Goal: Check status: Check status

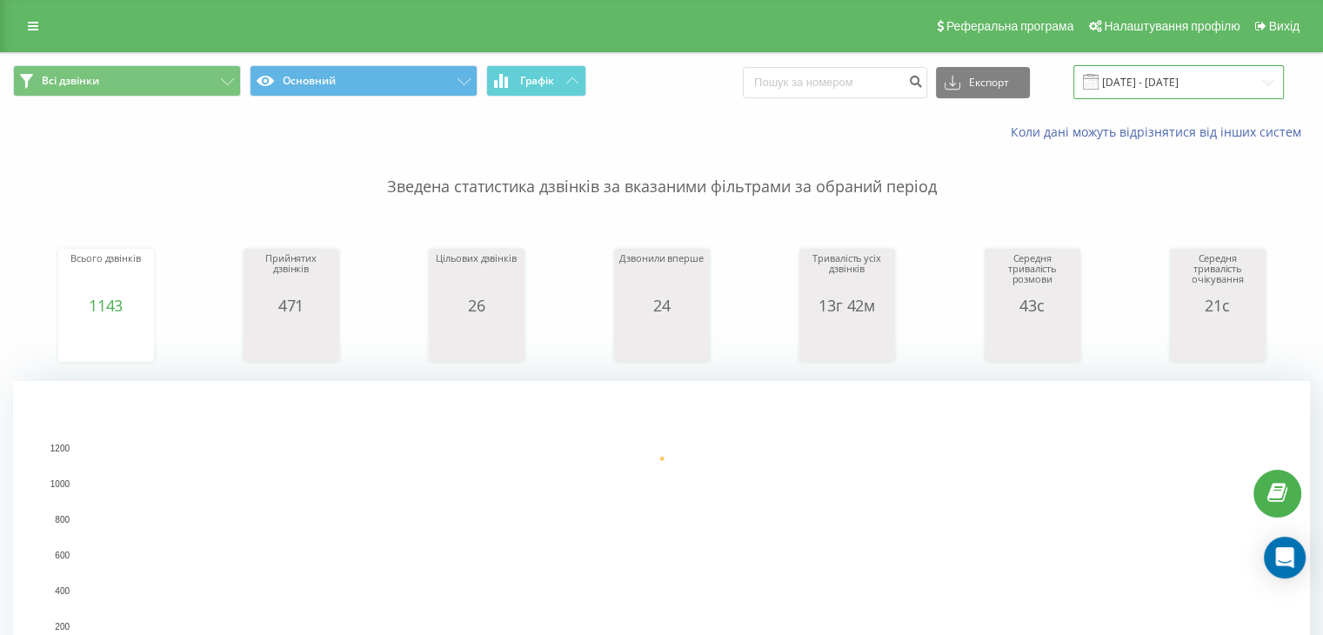
click at [1158, 85] on input "[DATE] - [DATE]" at bounding box center [1178, 82] width 210 height 34
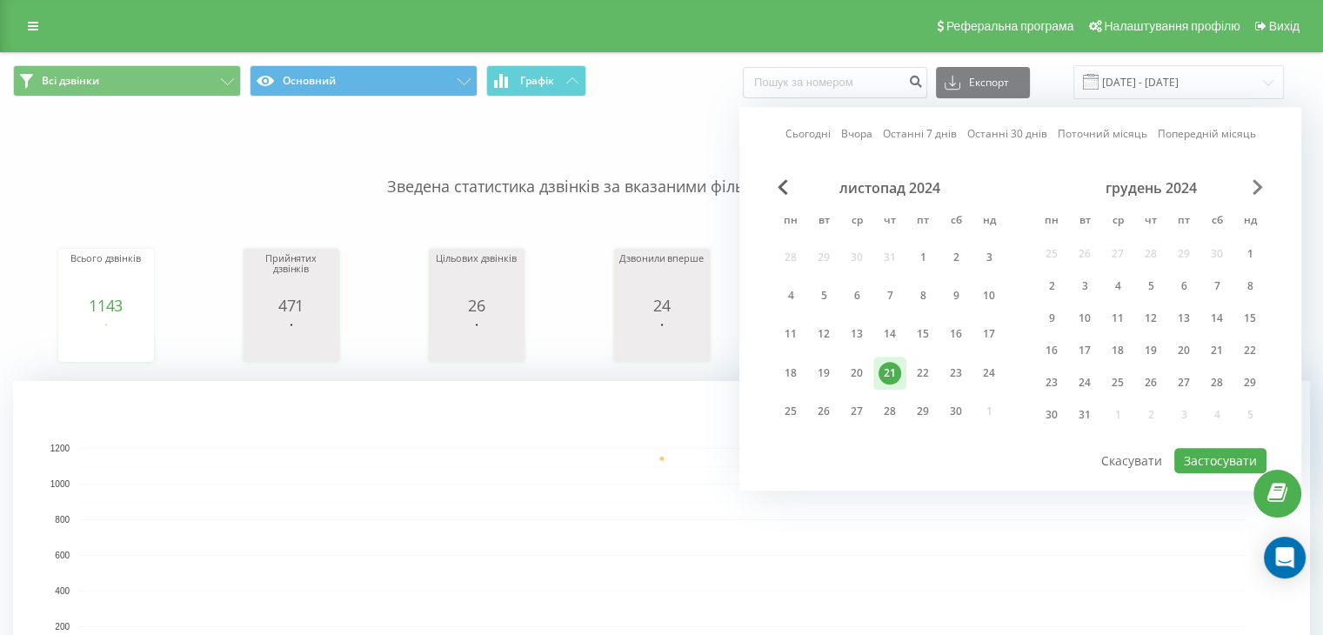
click at [1256, 191] on span "Next Month" at bounding box center [1257, 187] width 10 height 16
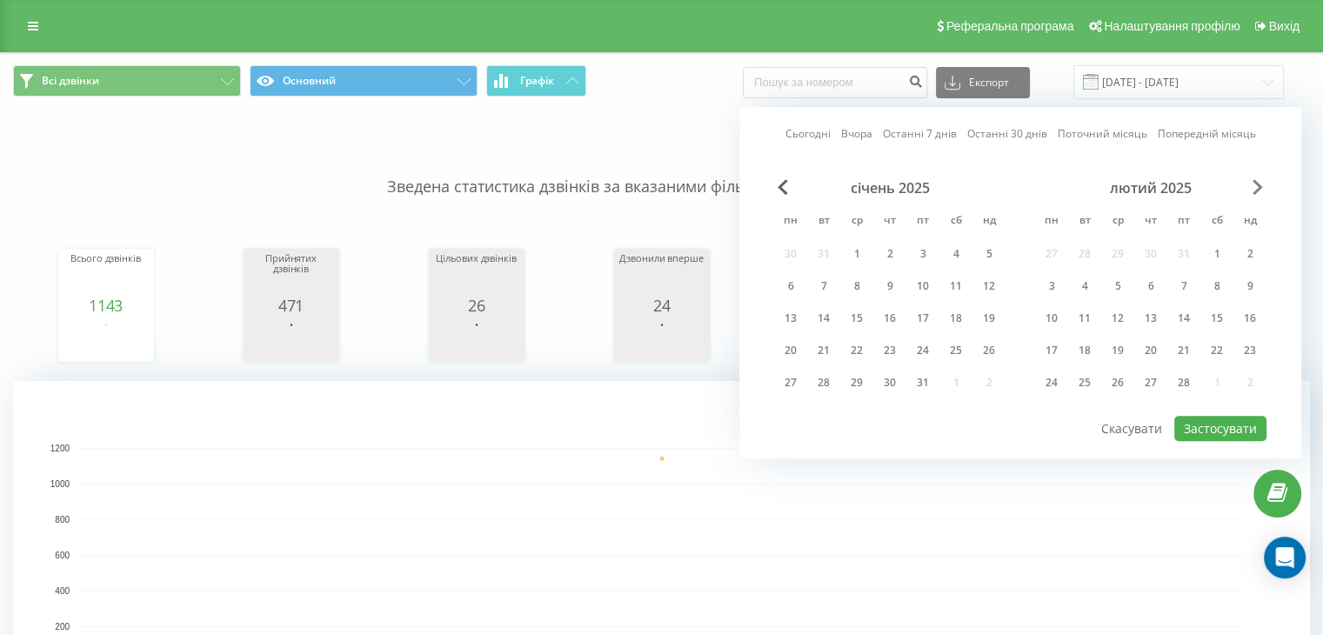
click at [1256, 191] on span "Next Month" at bounding box center [1257, 187] width 10 height 16
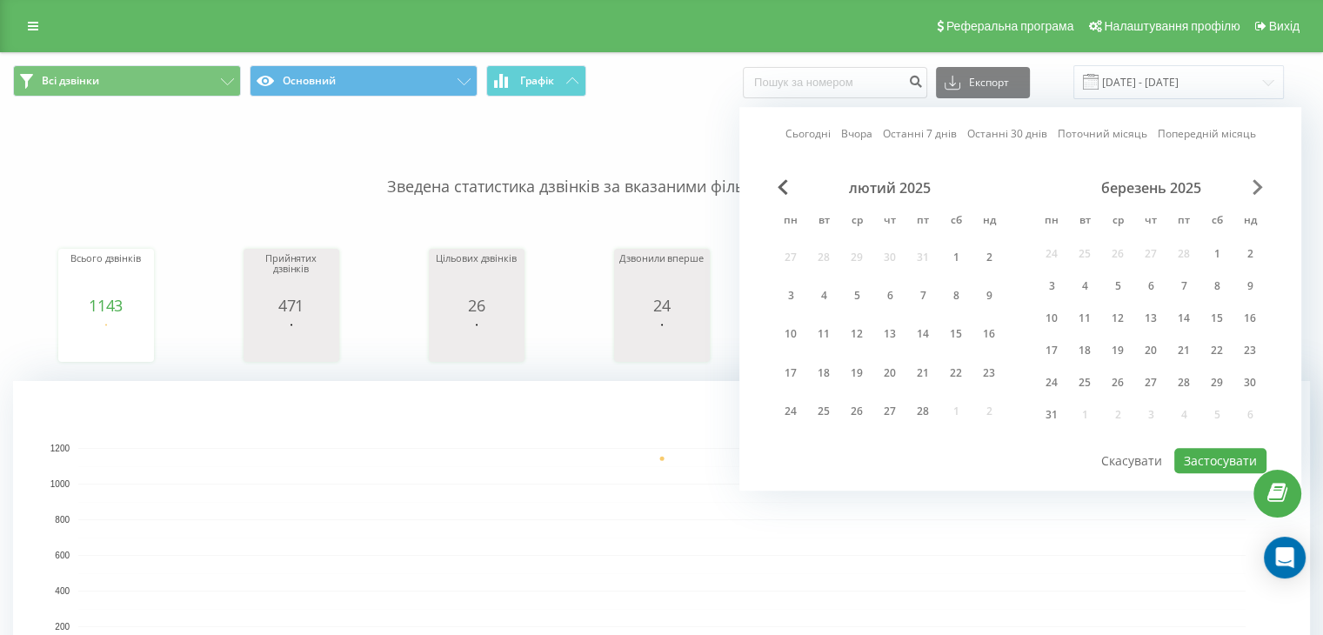
click at [1256, 191] on span "Next Month" at bounding box center [1257, 187] width 10 height 16
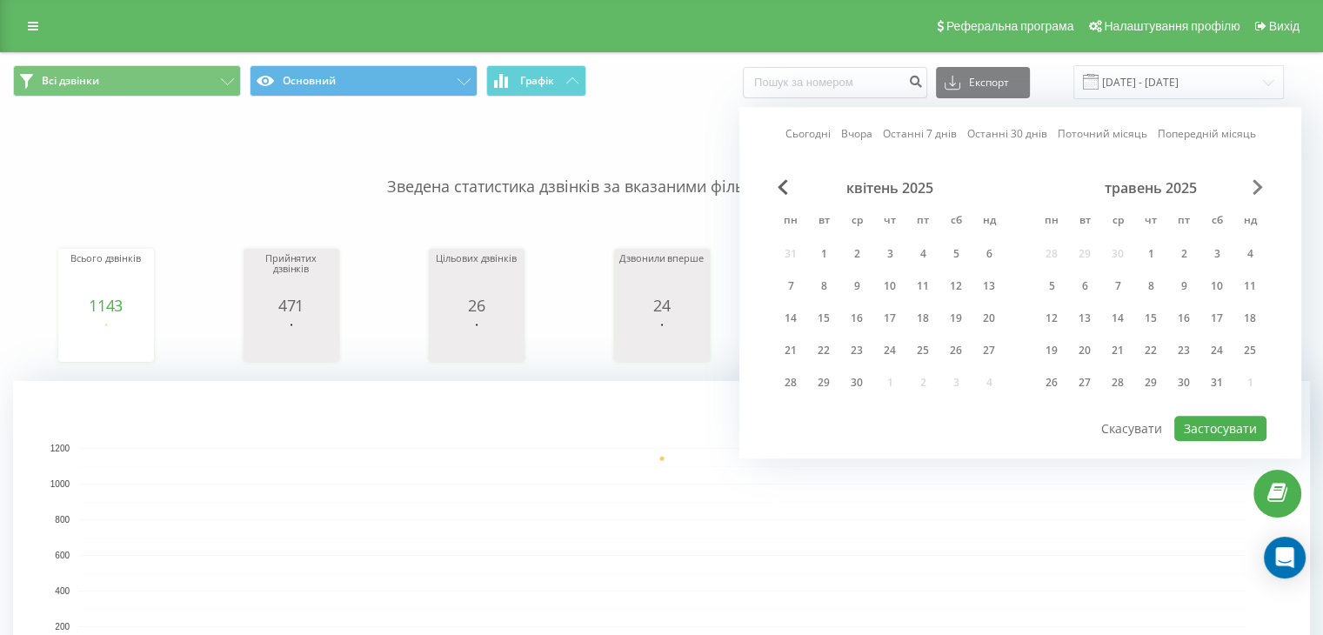
click at [1256, 191] on span "Next Month" at bounding box center [1257, 187] width 10 height 16
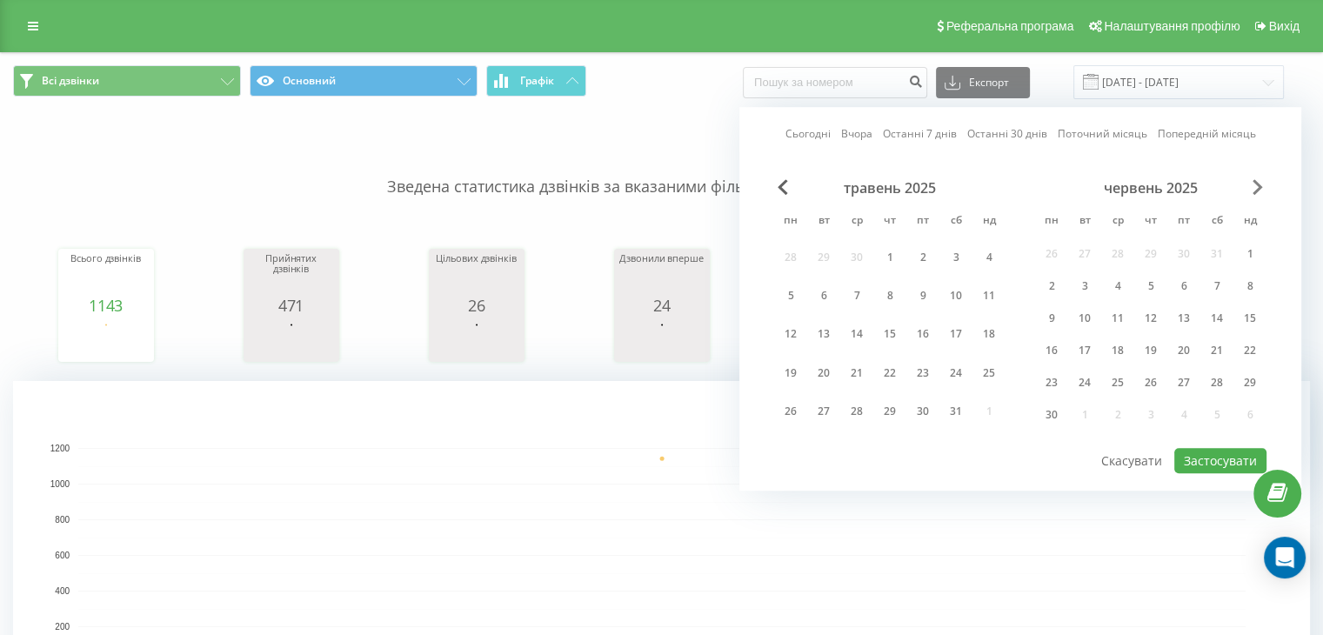
click at [1256, 191] on span "Next Month" at bounding box center [1257, 187] width 10 height 16
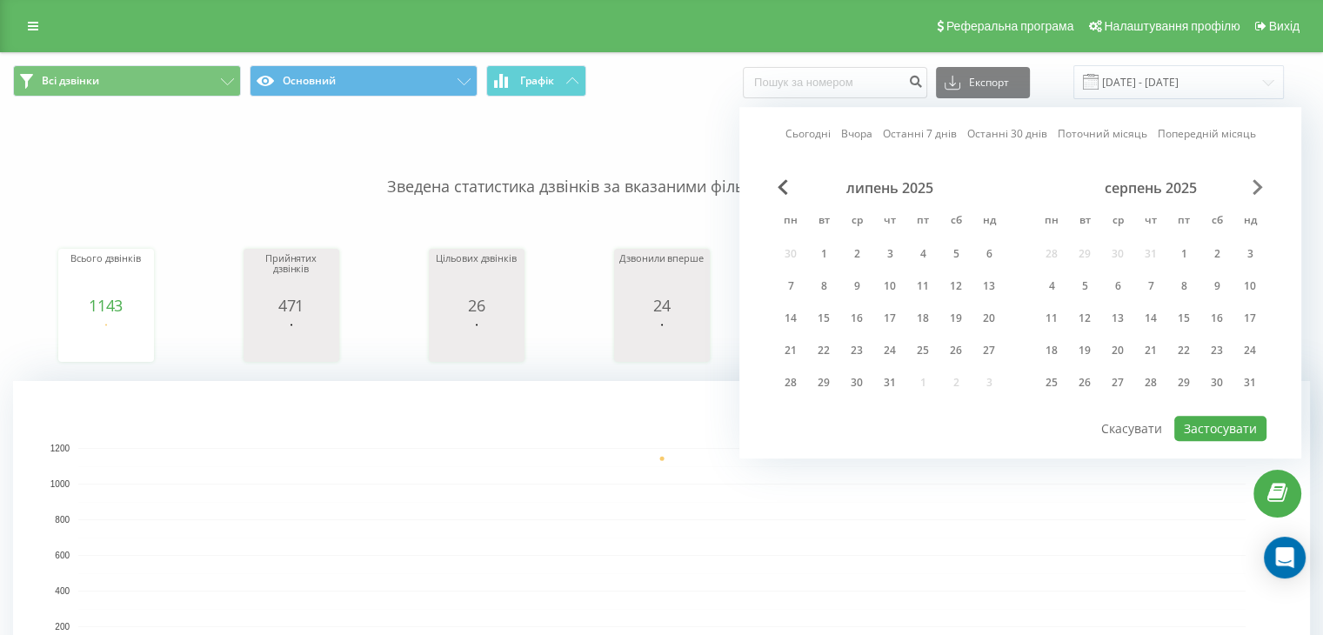
click at [1256, 191] on span "Next Month" at bounding box center [1257, 187] width 10 height 16
click at [1194, 324] on div "19" at bounding box center [1183, 318] width 23 height 23
click at [1194, 324] on div "19" at bounding box center [1183, 318] width 33 height 26
click at [1226, 428] on button "Застосувати" at bounding box center [1220, 428] width 92 height 25
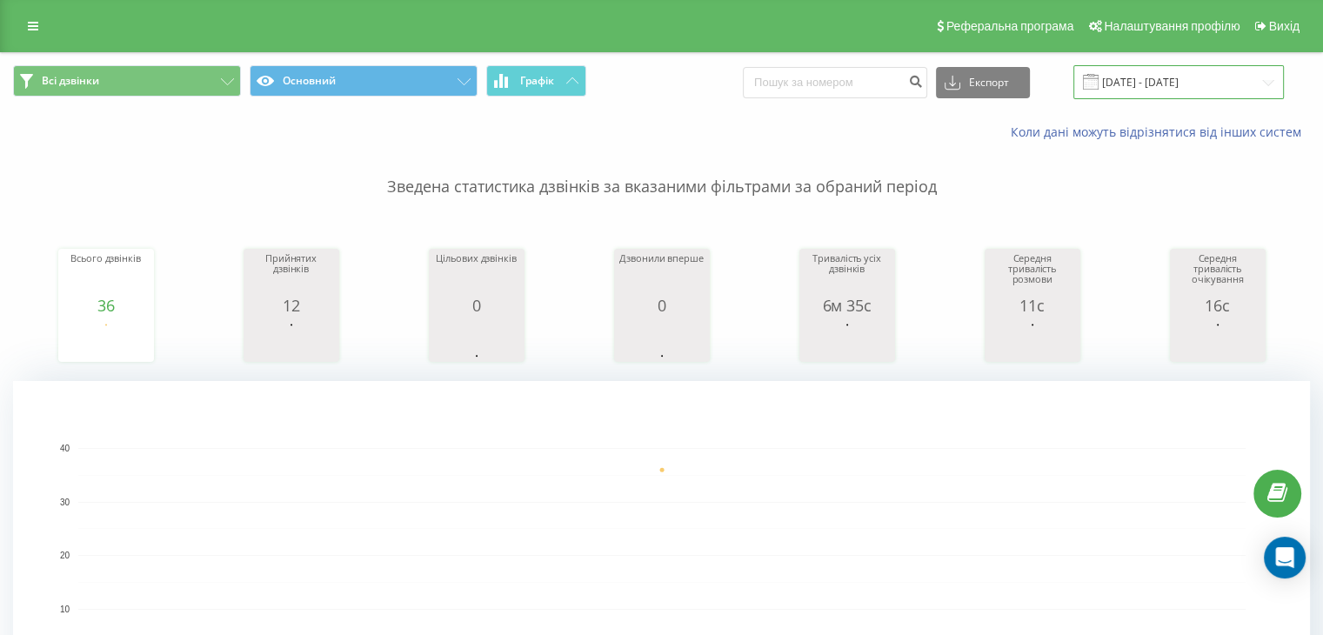
click at [1162, 81] on input "[DATE] - [DATE]" at bounding box center [1178, 82] width 210 height 34
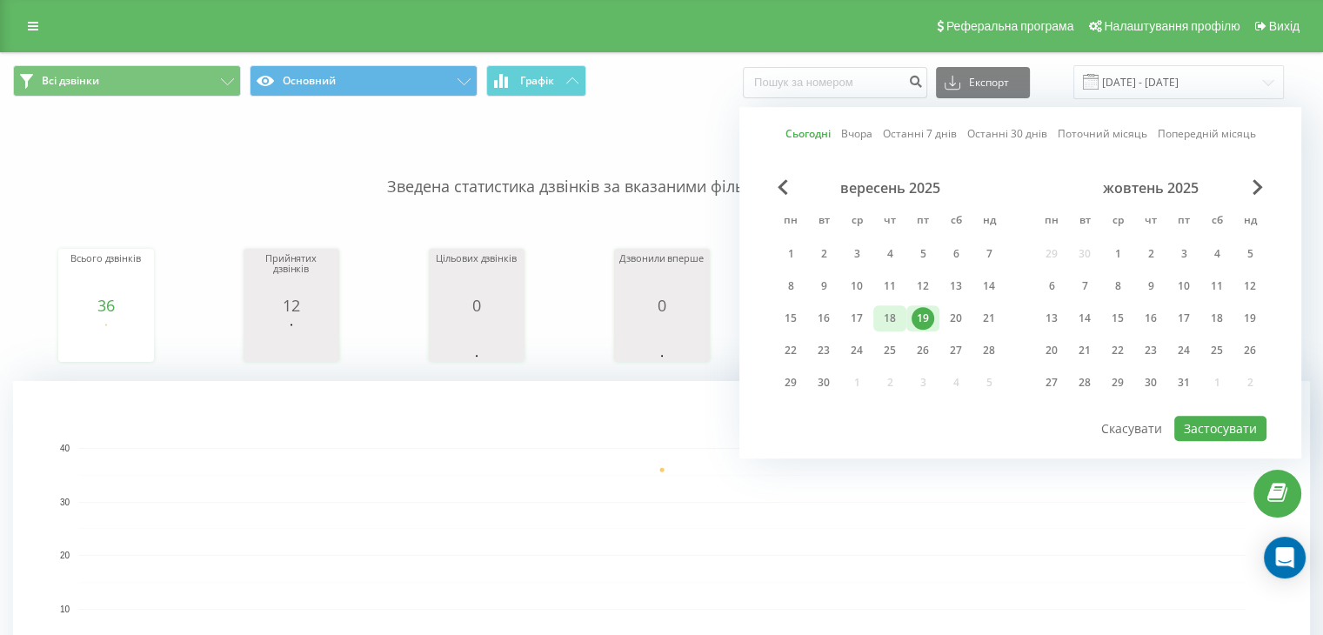
click at [894, 307] on div "18" at bounding box center [889, 318] width 23 height 23
click at [1217, 426] on button "Застосувати" at bounding box center [1220, 428] width 92 height 25
type input "[DATE] - [DATE]"
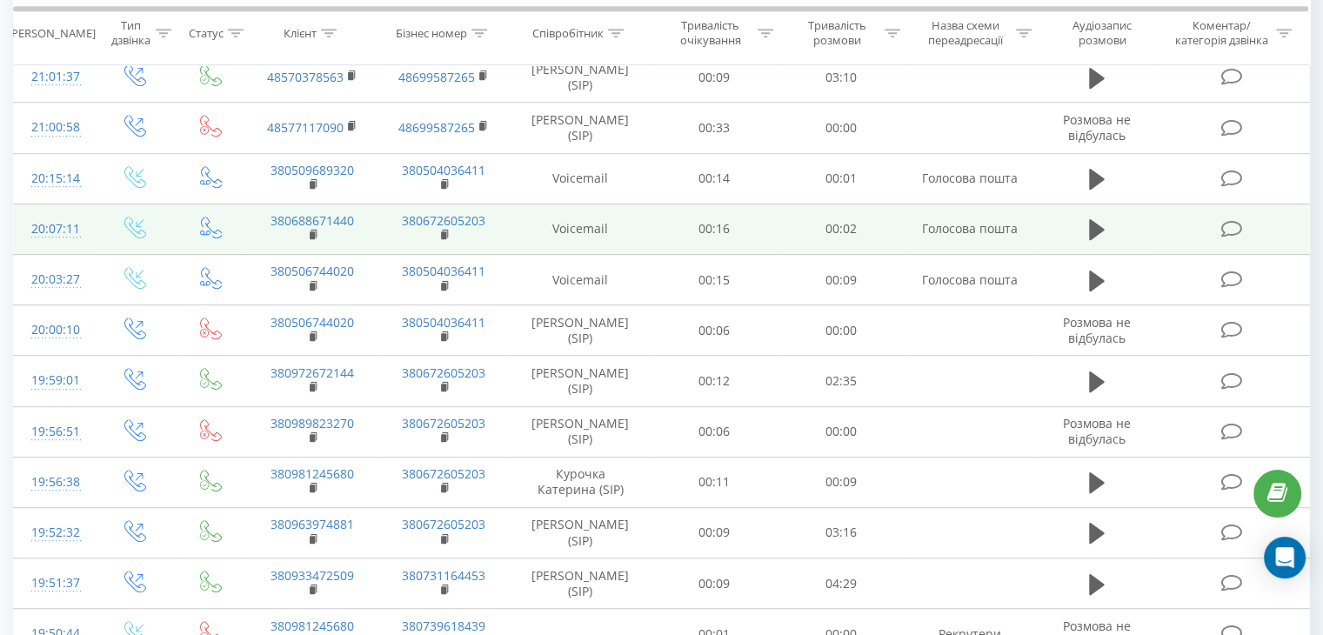
scroll to position [870, 0]
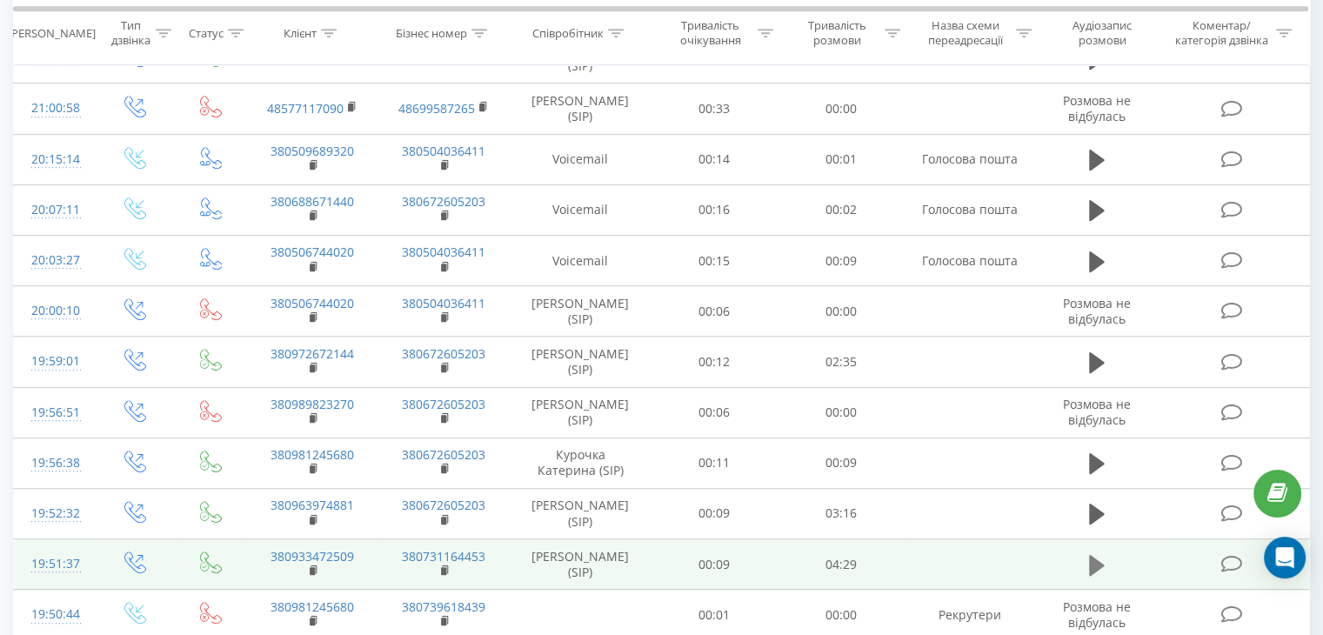
click at [1091, 567] on icon at bounding box center [1097, 565] width 16 height 21
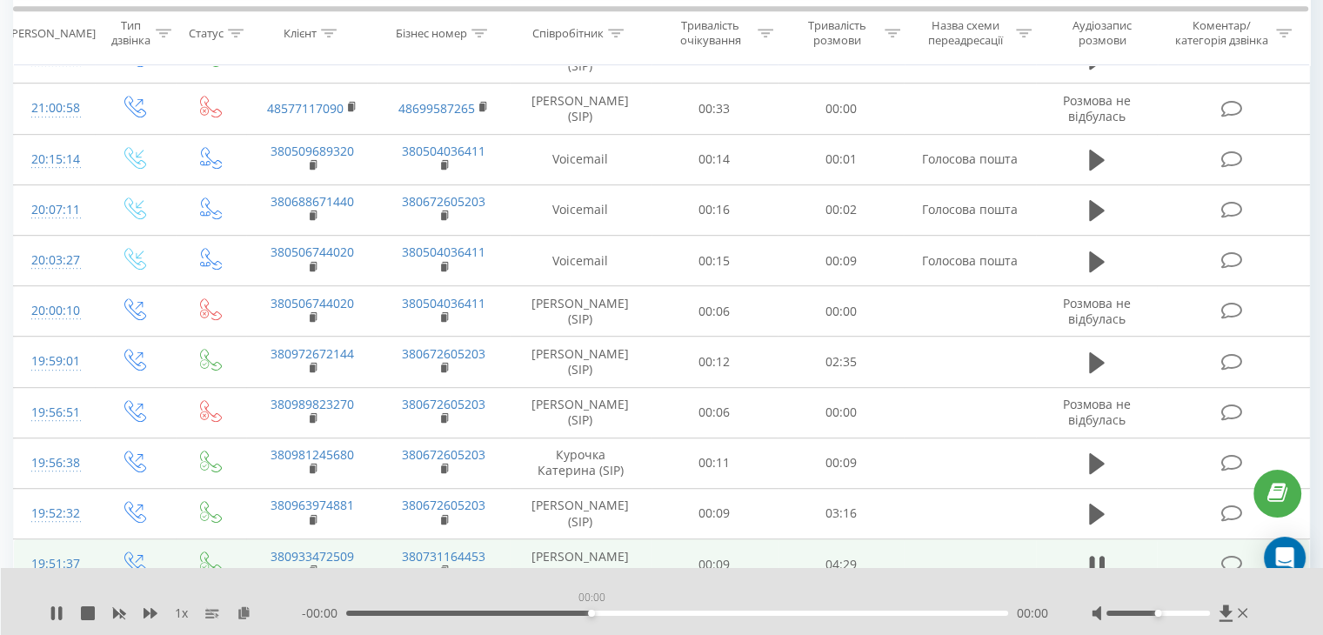
click at [593, 612] on div "00:00" at bounding box center [677, 612] width 662 height 5
